Goal: Answer question/provide support

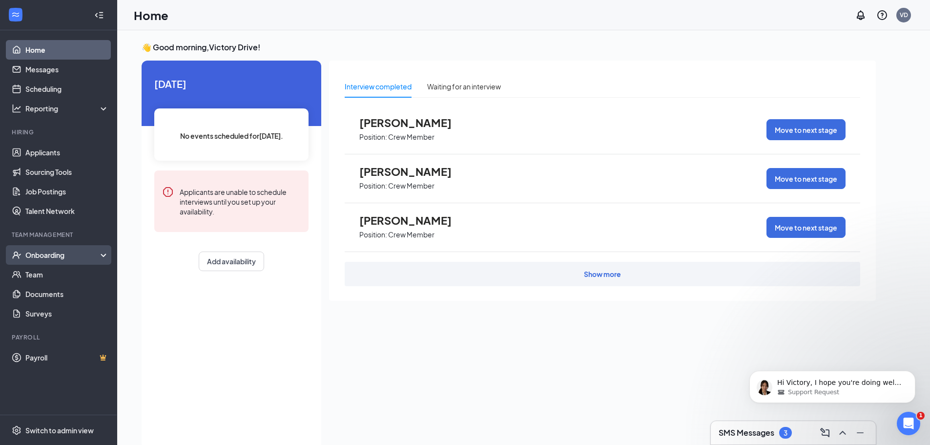
click at [56, 249] on div "Onboarding" at bounding box center [58, 255] width 117 height 20
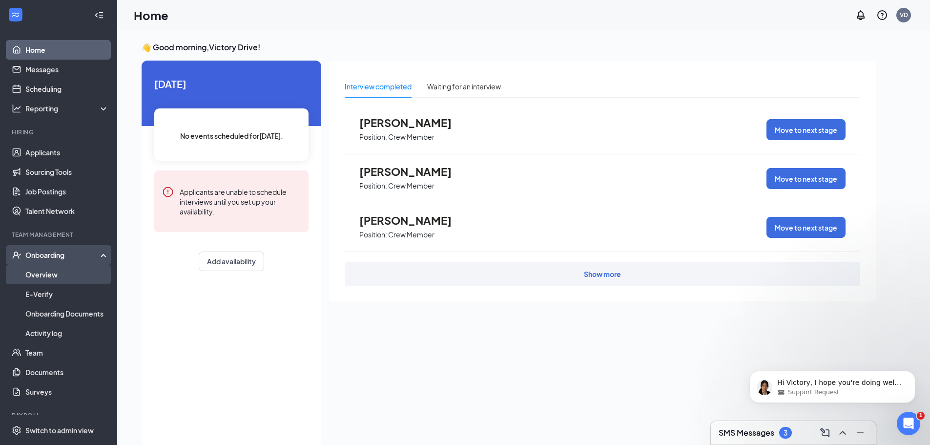
click at [50, 272] on link "Overview" at bounding box center [66, 275] width 83 height 20
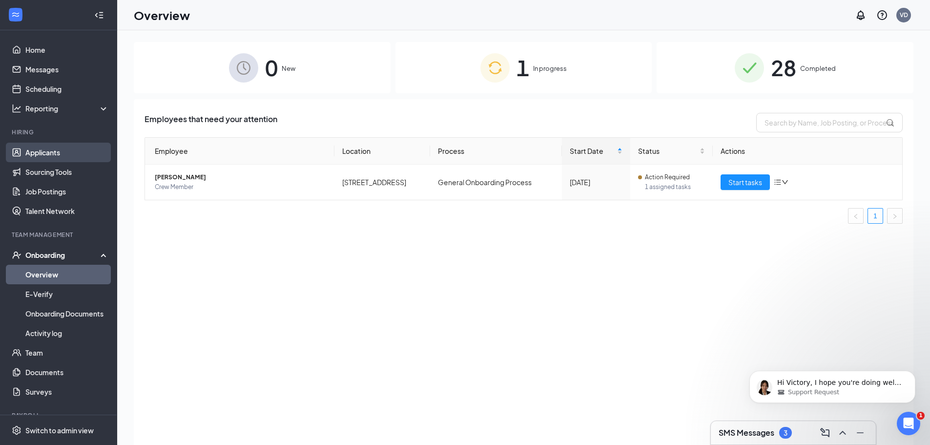
click at [30, 157] on link "Applicants" at bounding box center [66, 153] width 83 height 20
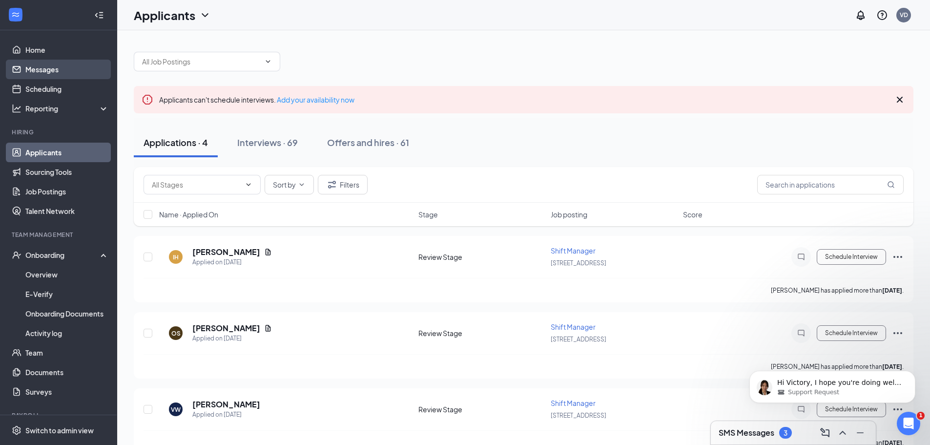
click at [38, 73] on link "Messages" at bounding box center [66, 70] width 83 height 20
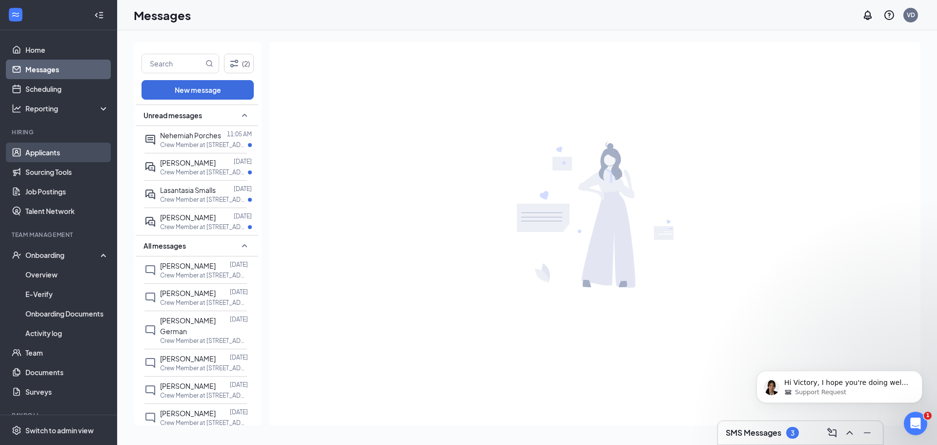
drag, startPoint x: 39, startPoint y: 154, endPoint x: 49, endPoint y: 152, distance: 10.0
click at [40, 154] on link "Applicants" at bounding box center [66, 153] width 83 height 20
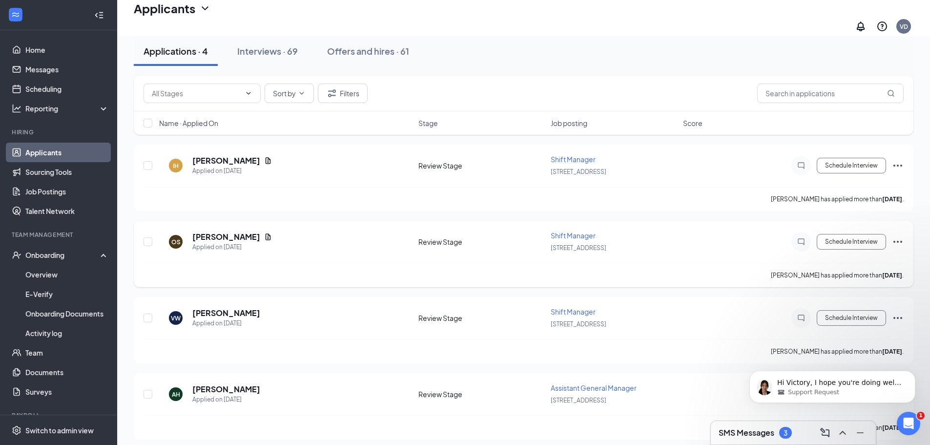
scroll to position [98, 0]
click at [286, 55] on div "Interviews · 69" at bounding box center [267, 54] width 61 height 12
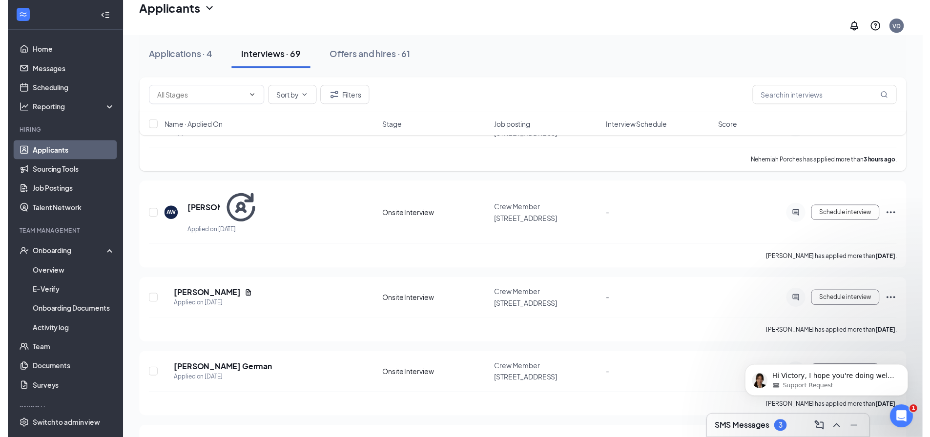
scroll to position [146, 0]
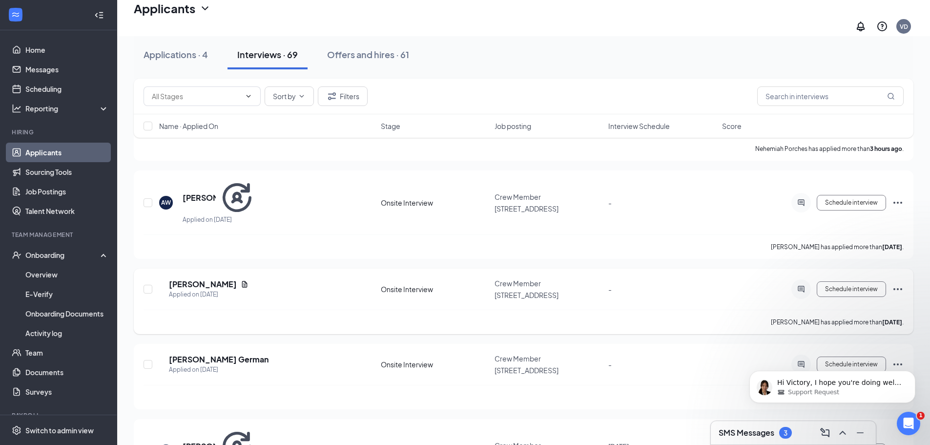
click at [609, 285] on span "-" at bounding box center [609, 289] width 3 height 9
click at [248, 280] on icon "Document" at bounding box center [245, 284] width 8 height 8
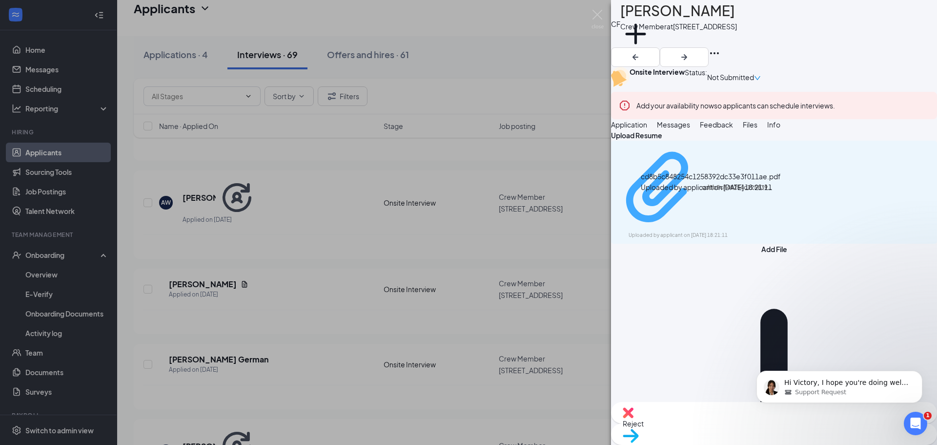
click at [726, 191] on div "cd8b5c848254c1258392dc33e3f011ae.pdf" at bounding box center [738, 188] width 73 height 8
click at [596, 21] on img at bounding box center [598, 19] width 12 height 19
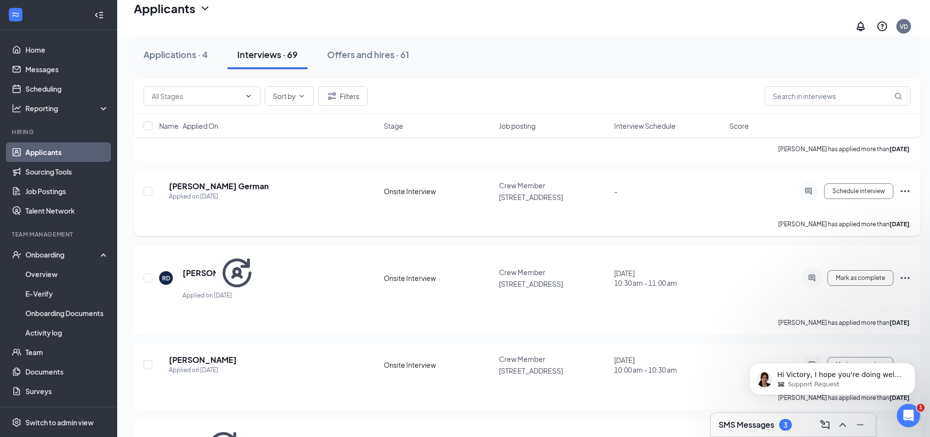
scroll to position [342, 0]
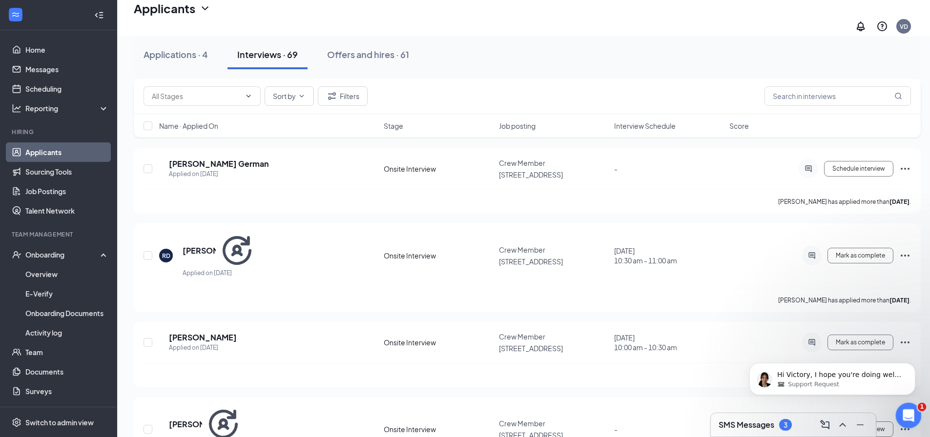
click at [916, 415] on div "Open Intercom Messenger" at bounding box center [907, 414] width 32 height 32
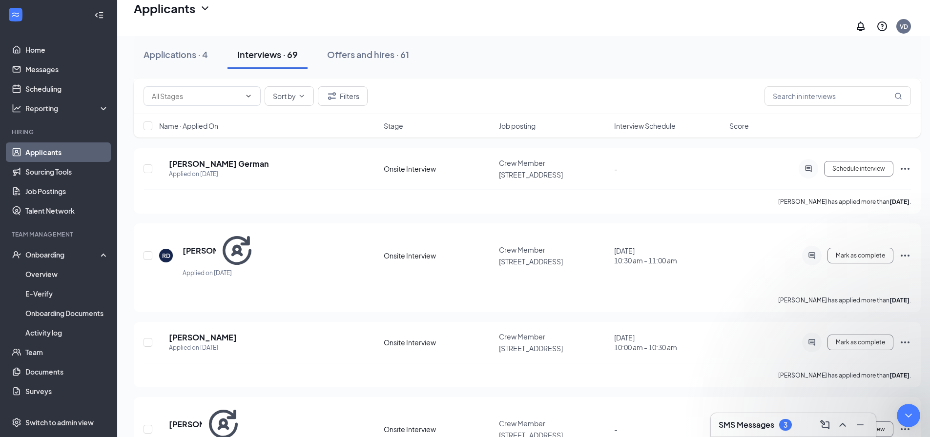
scroll to position [744, 0]
click at [53, 256] on div "Onboarding" at bounding box center [62, 255] width 75 height 10
click at [45, 275] on link "Team" at bounding box center [66, 275] width 83 height 20
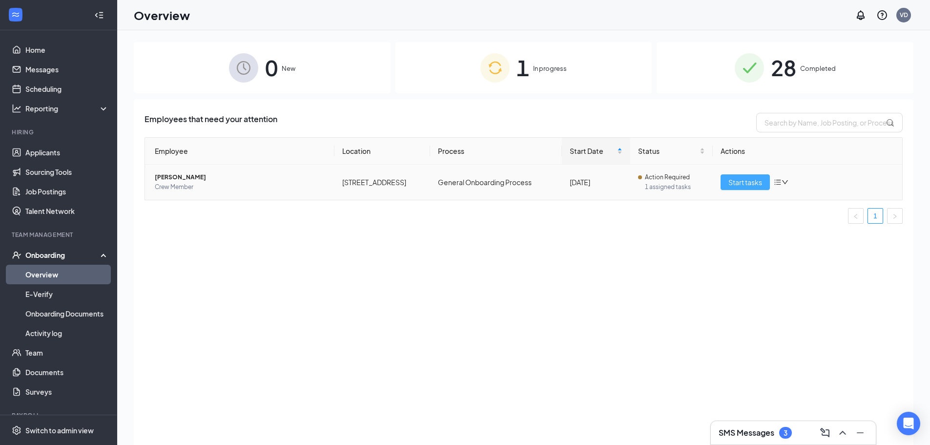
click at [756, 186] on span "Start tasks" at bounding box center [745, 182] width 34 height 11
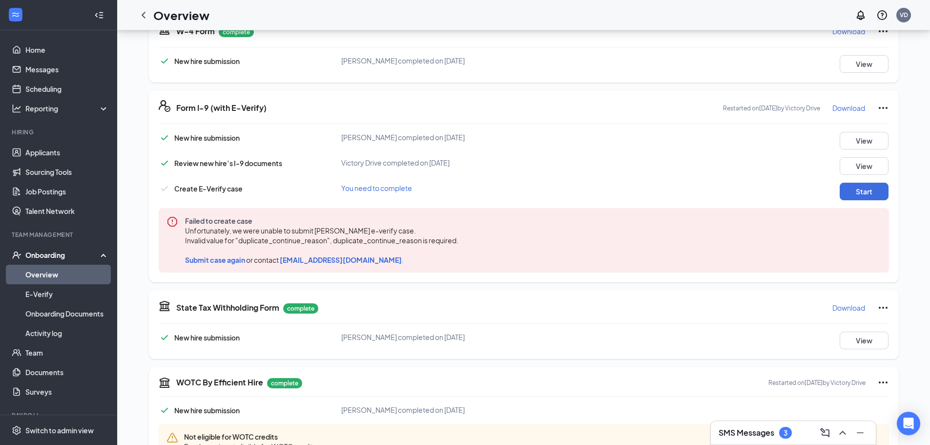
scroll to position [244, 0]
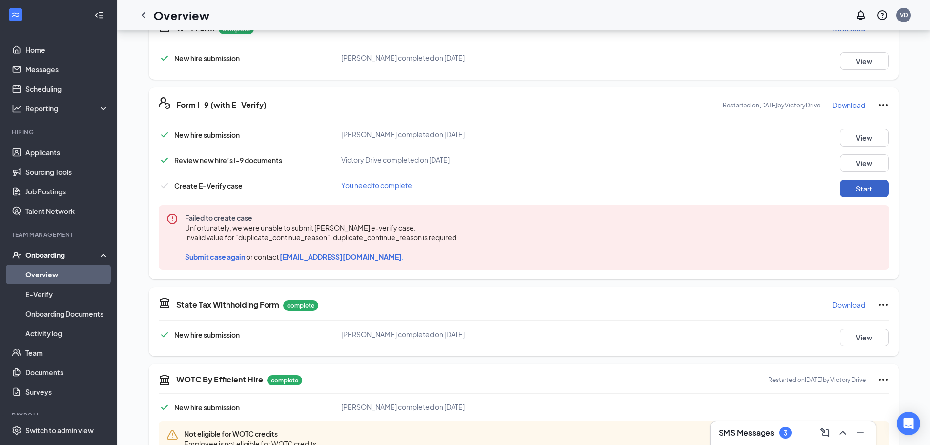
click at [848, 194] on button "Start" at bounding box center [863, 189] width 49 height 18
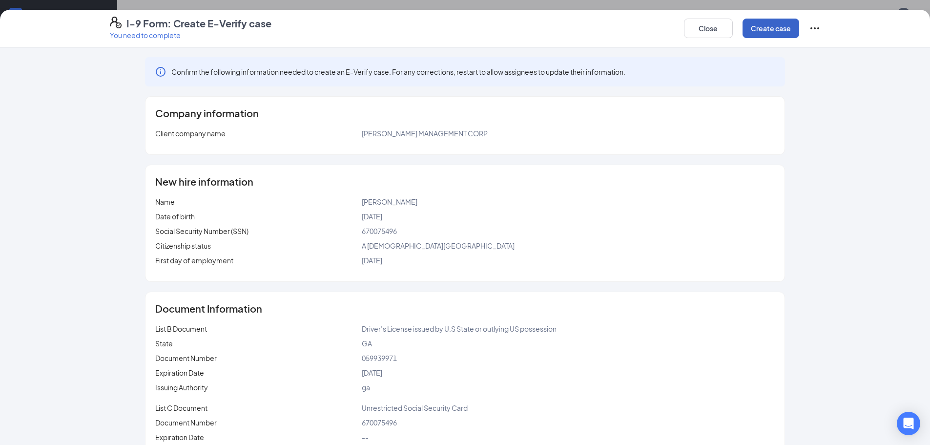
click at [773, 27] on button "Create case" at bounding box center [770, 29] width 57 height 20
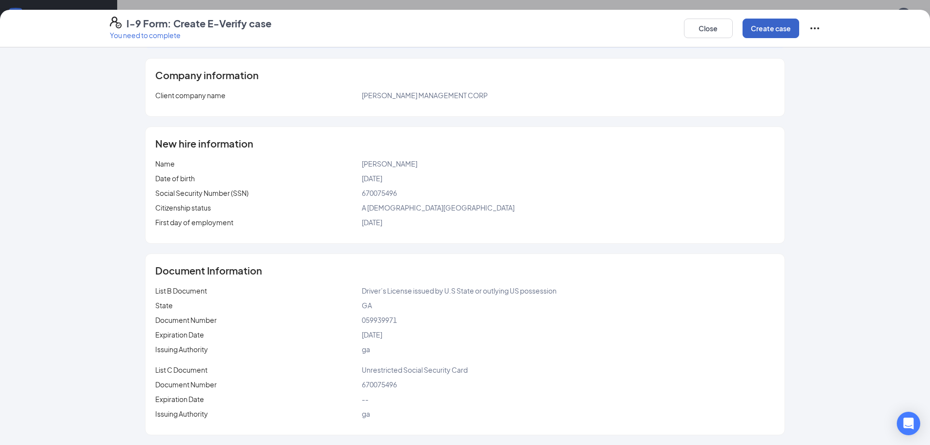
scroll to position [369, 0]
click at [717, 23] on button "Close" at bounding box center [708, 29] width 49 height 20
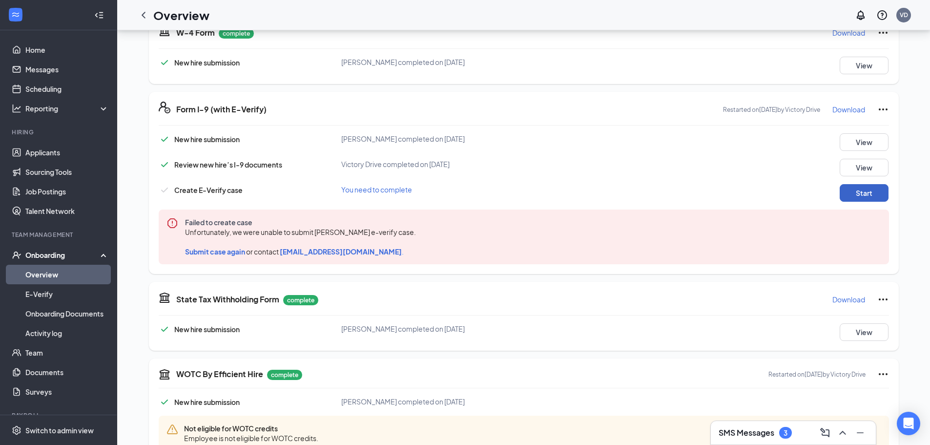
scroll to position [223, 0]
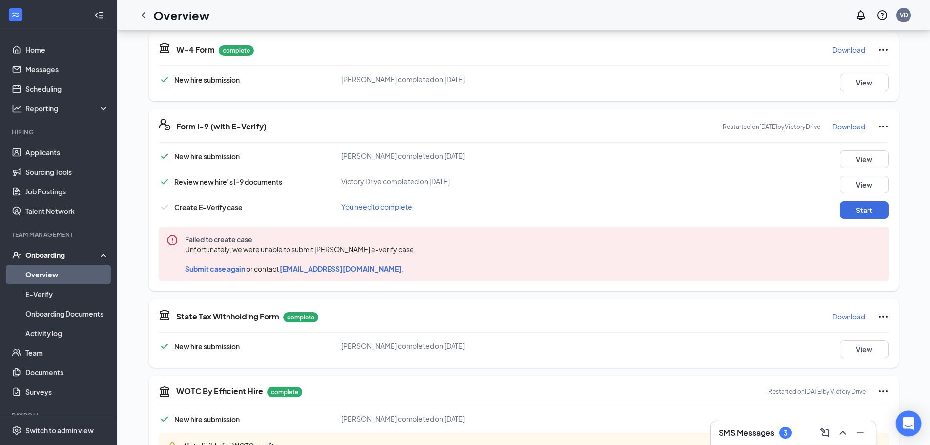
click at [915, 426] on div "Open Intercom Messenger" at bounding box center [909, 423] width 26 height 26
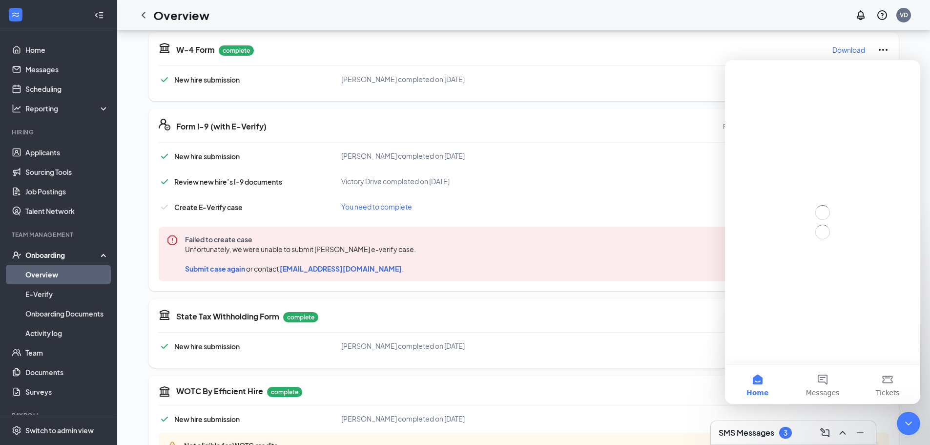
scroll to position [0, 0]
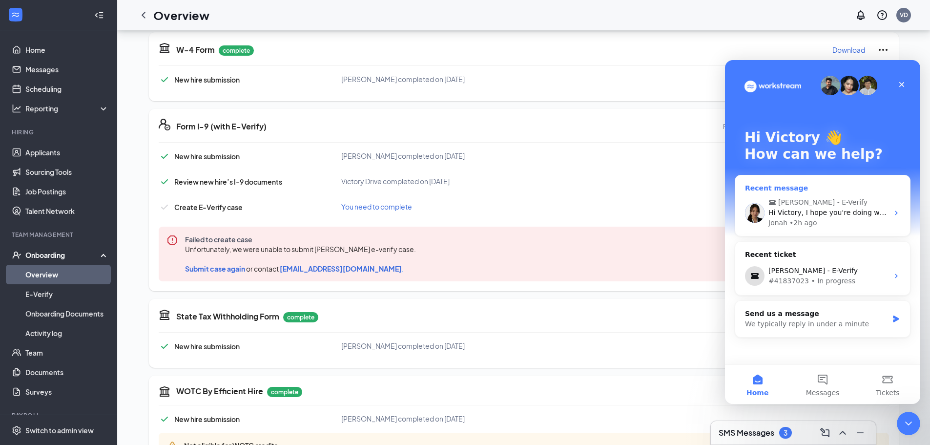
drag, startPoint x: 797, startPoint y: 206, endPoint x: 798, endPoint y: 212, distance: 6.0
click at [798, 211] on div "[PERSON_NAME] - E-Verify Hi Victory, I hope you're doing well! I just wanted to…" at bounding box center [828, 212] width 120 height 31
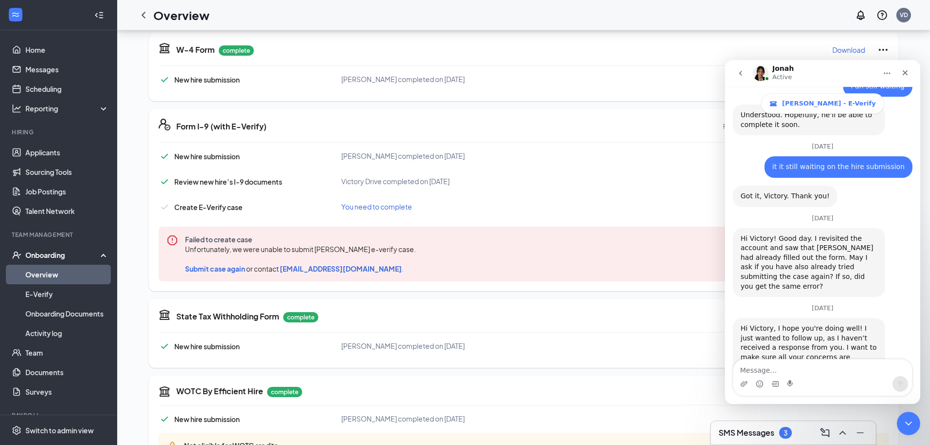
scroll to position [744, 0]
click at [769, 371] on textarea "Message…" at bounding box center [822, 367] width 179 height 17
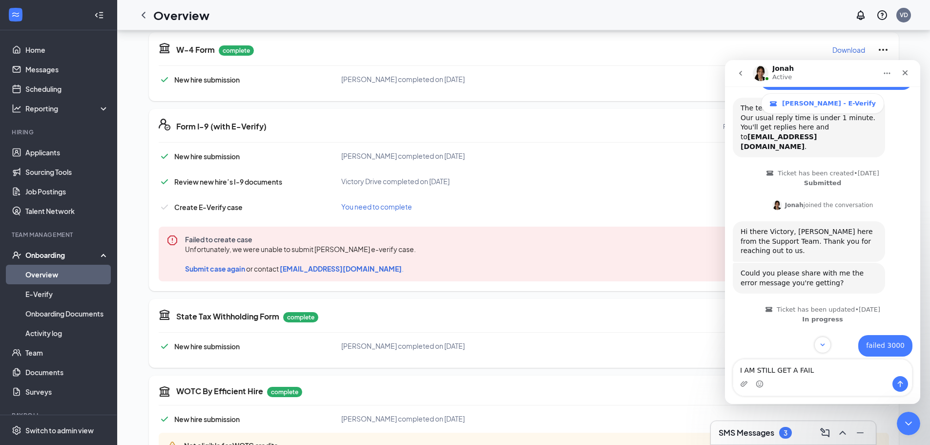
scroll to position [146, 0]
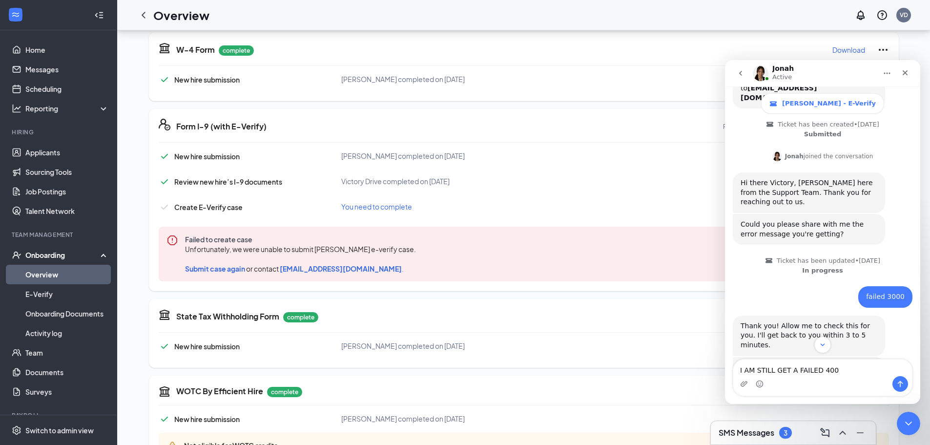
type textarea "I AM STILL GET A FAILED 400"
click at [901, 385] on icon "Send a message…" at bounding box center [900, 384] width 8 height 8
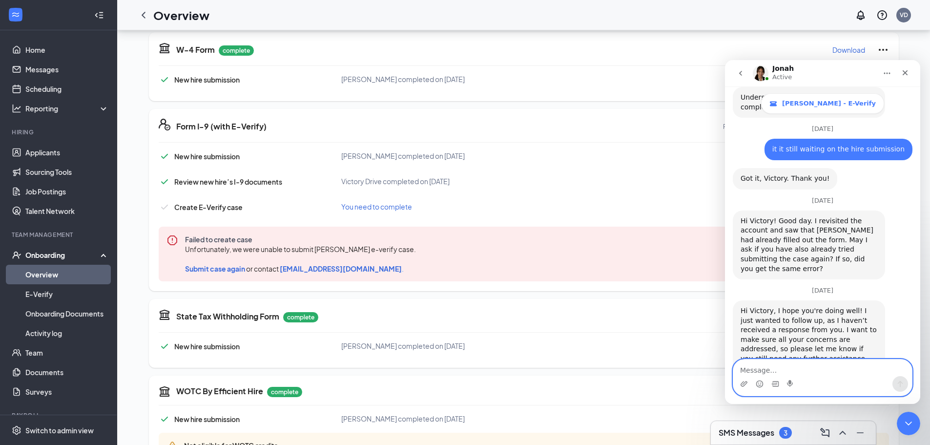
scroll to position [773, 0]
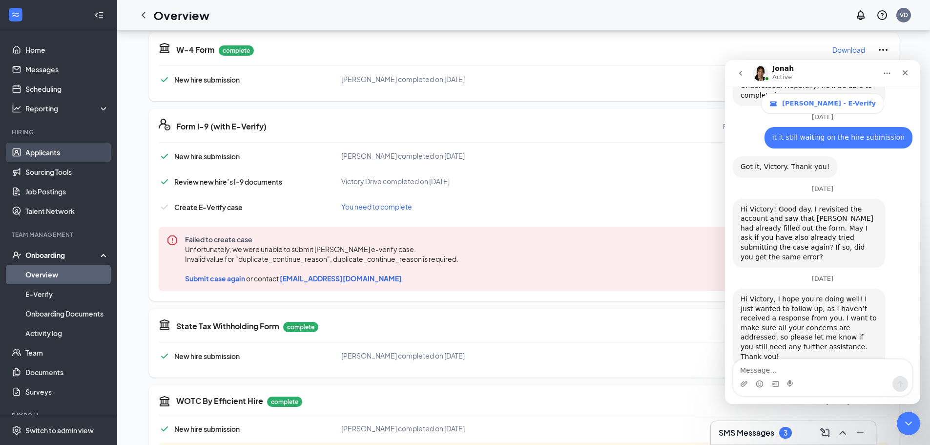
click at [41, 154] on link "Applicants" at bounding box center [66, 153] width 83 height 20
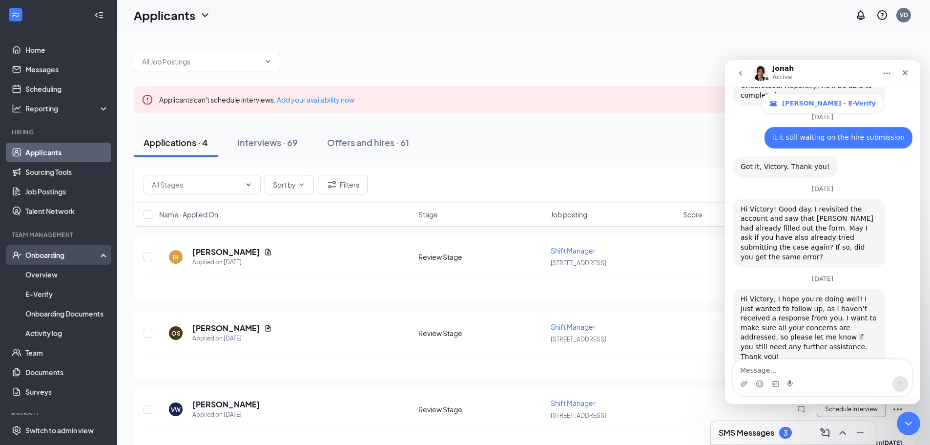
click at [61, 255] on div "Onboarding" at bounding box center [62, 255] width 75 height 10
click at [61, 256] on div "Onboarding" at bounding box center [62, 255] width 75 height 10
click at [58, 256] on div "Onboarding" at bounding box center [62, 255] width 75 height 10
click at [54, 253] on div "Onboarding" at bounding box center [62, 255] width 75 height 10
drag, startPoint x: 288, startPoint y: 149, endPoint x: 290, endPoint y: 154, distance: 5.3
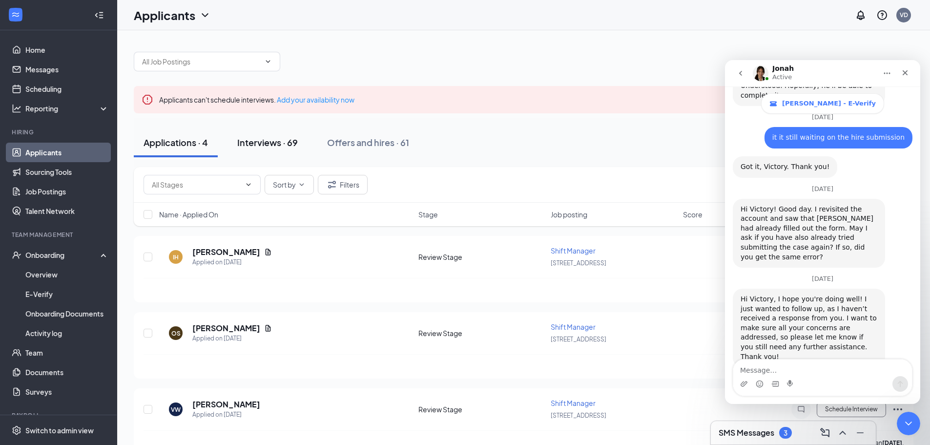
click at [287, 150] on button "Interviews · 69" at bounding box center [267, 142] width 80 height 29
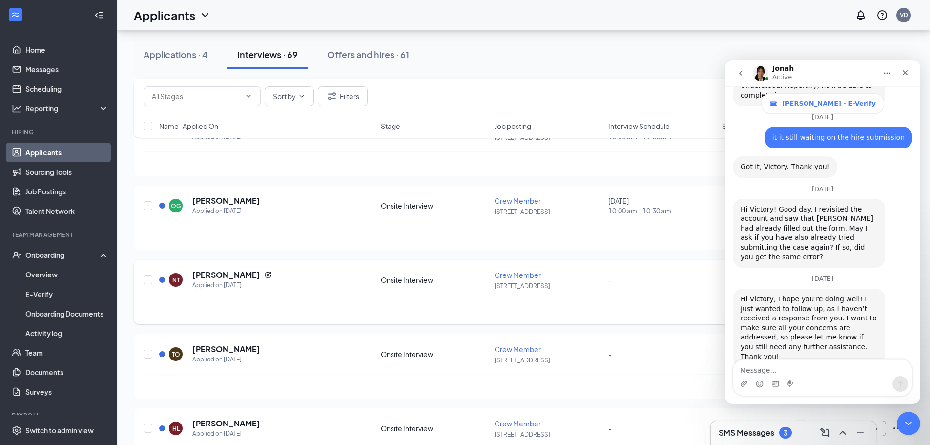
scroll to position [439, 0]
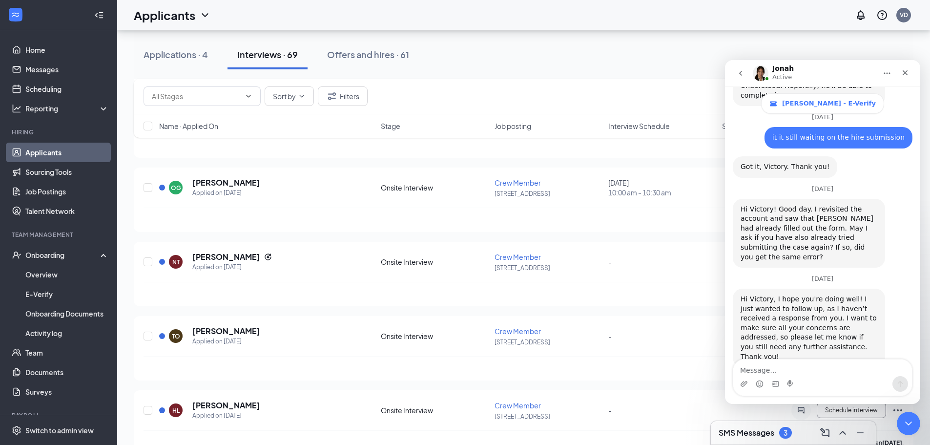
click at [747, 48] on div "Applications · 4 Interviews · 69 Offers and hires · 61" at bounding box center [523, 54] width 779 height 29
click at [630, 323] on div "TO Thomas Osgood Applied on Oct 11 Onsite Interview Crew Member 32 - Victory Dr…" at bounding box center [523, 348] width 779 height 64
click at [736, 70] on icon "go back" at bounding box center [740, 73] width 8 height 8
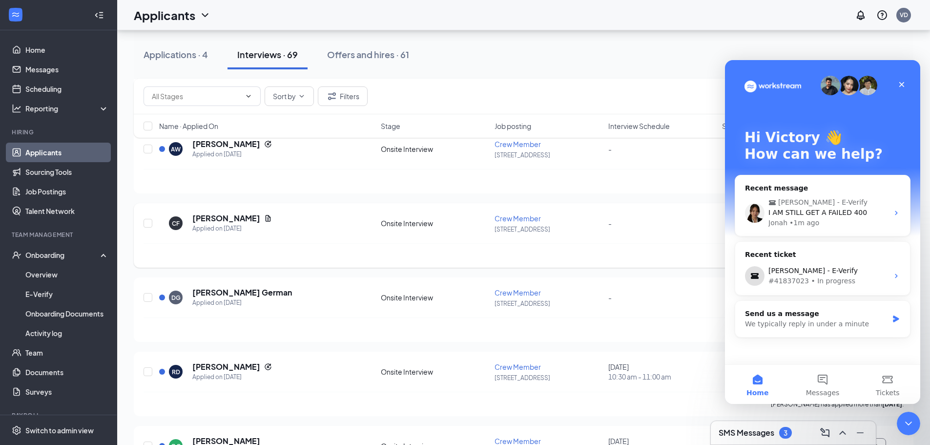
scroll to position [195, 0]
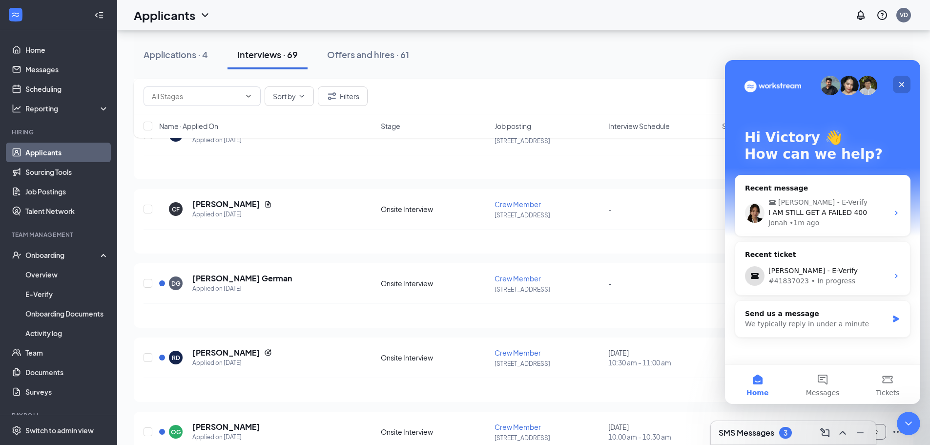
click at [902, 85] on icon "Close" at bounding box center [901, 84] width 5 height 5
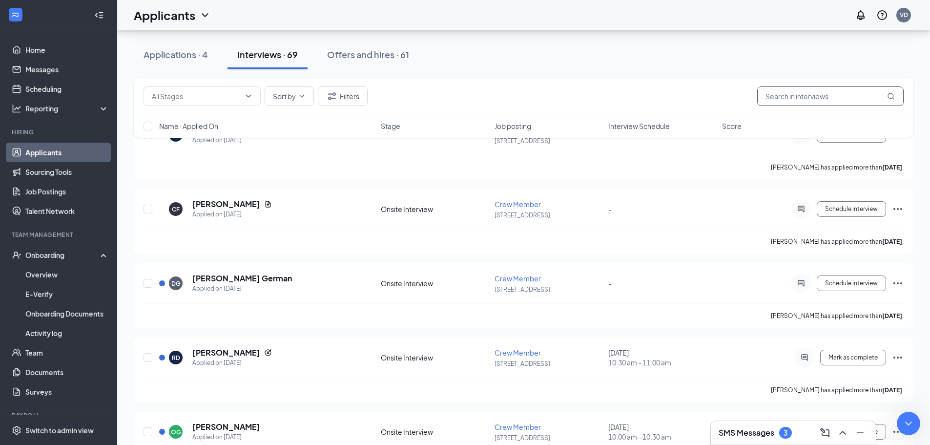
scroll to position [0, 0]
click at [896, 205] on icon "Ellipses" at bounding box center [898, 209] width 12 height 12
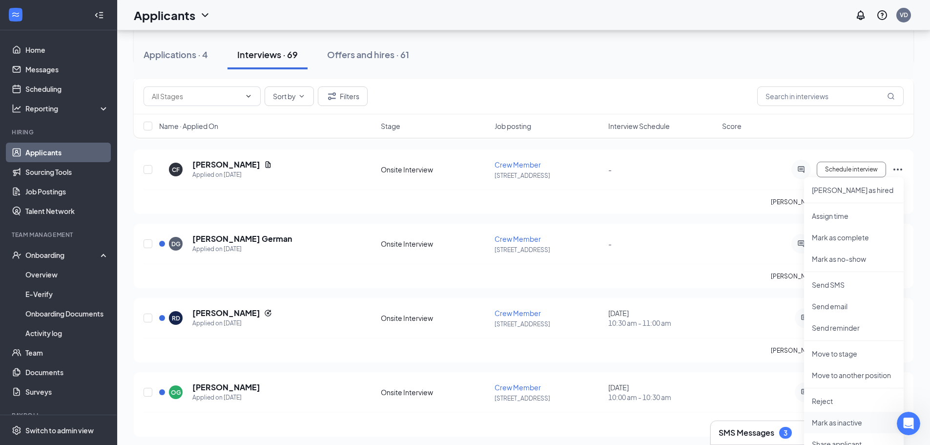
scroll to position [342, 0]
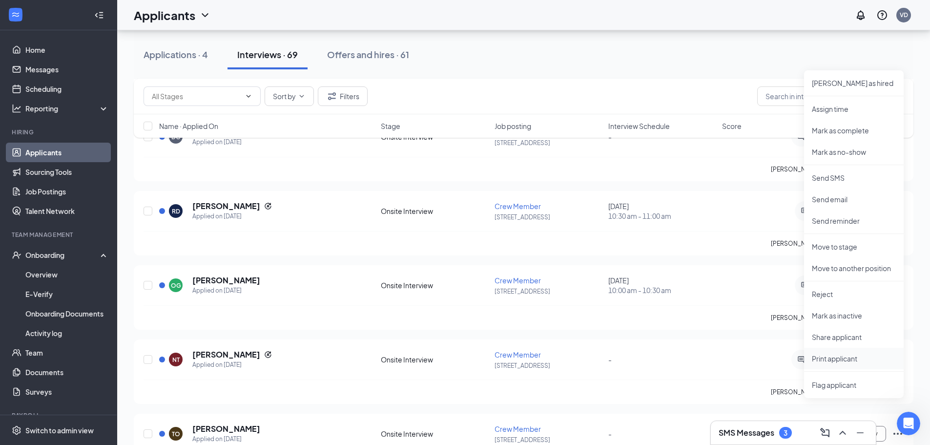
click at [839, 360] on p "Print applicant" at bounding box center [854, 358] width 84 height 10
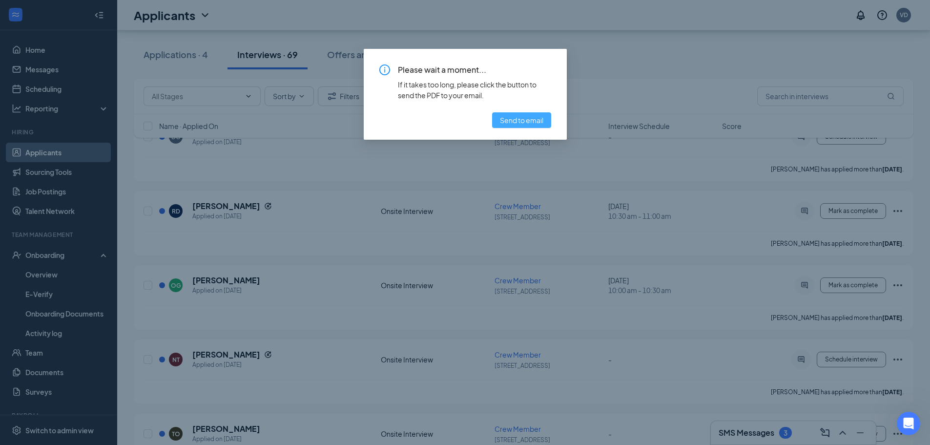
click at [508, 122] on span "Send to email" at bounding box center [521, 120] width 43 height 11
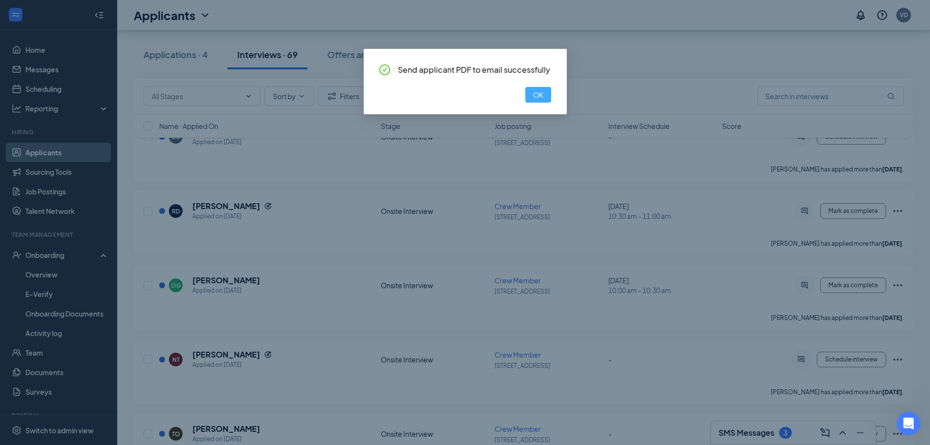
click at [550, 98] on button "OK" at bounding box center [538, 95] width 26 height 16
